Goal: Task Accomplishment & Management: Manage account settings

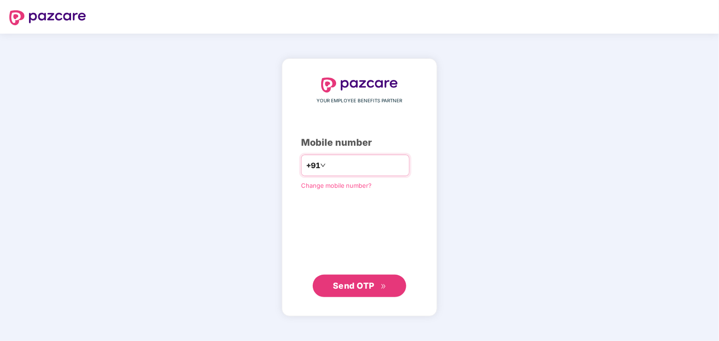
click at [356, 172] on input "number" at bounding box center [366, 165] width 77 height 15
type input "**********"
click at [361, 284] on span "Send OTP" at bounding box center [354, 286] width 42 height 10
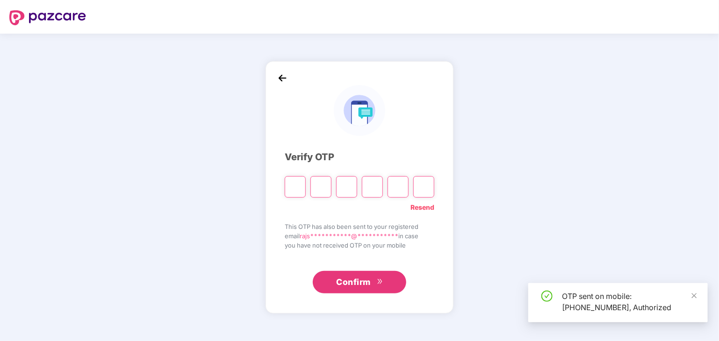
type input "*"
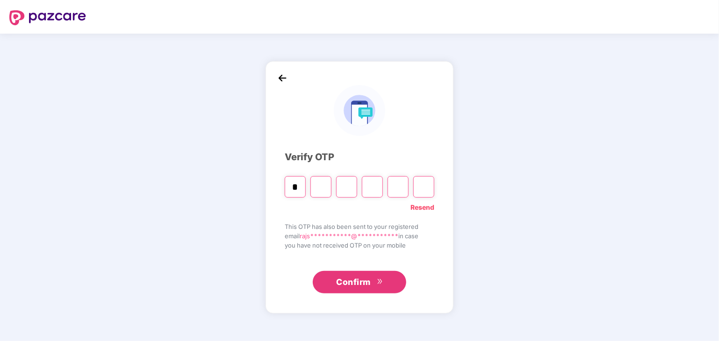
type input "*"
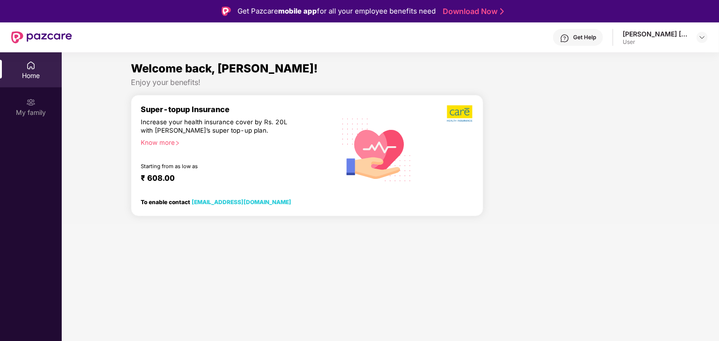
click at [717, 32] on header "Get Help [PERSON_NAME] [PERSON_NAME] User" at bounding box center [359, 37] width 719 height 30
click at [703, 36] on img at bounding box center [702, 37] width 7 height 7
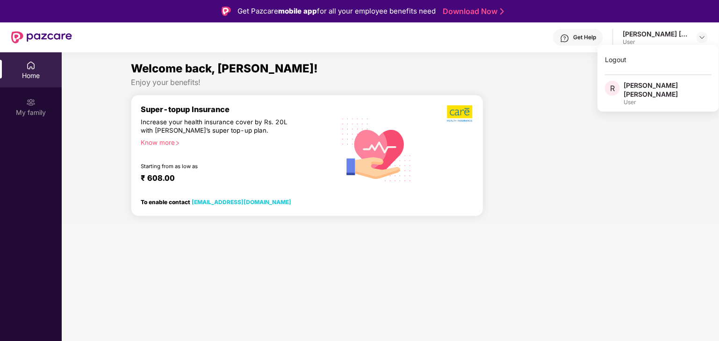
click at [622, 159] on div at bounding box center [570, 160] width 167 height 130
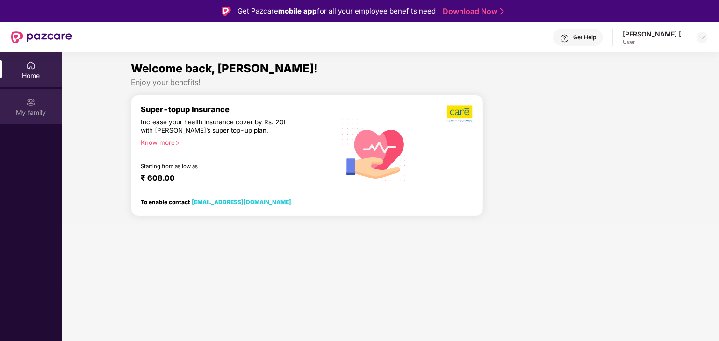
click at [30, 110] on div "My family" at bounding box center [31, 112] width 62 height 9
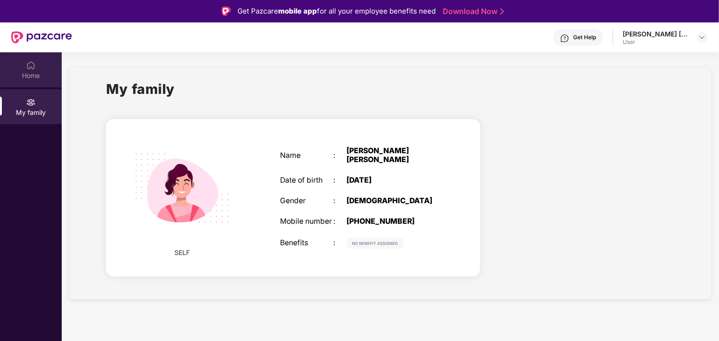
click at [29, 70] on div "Home" at bounding box center [31, 69] width 62 height 35
